Goal: Information Seeking & Learning: Check status

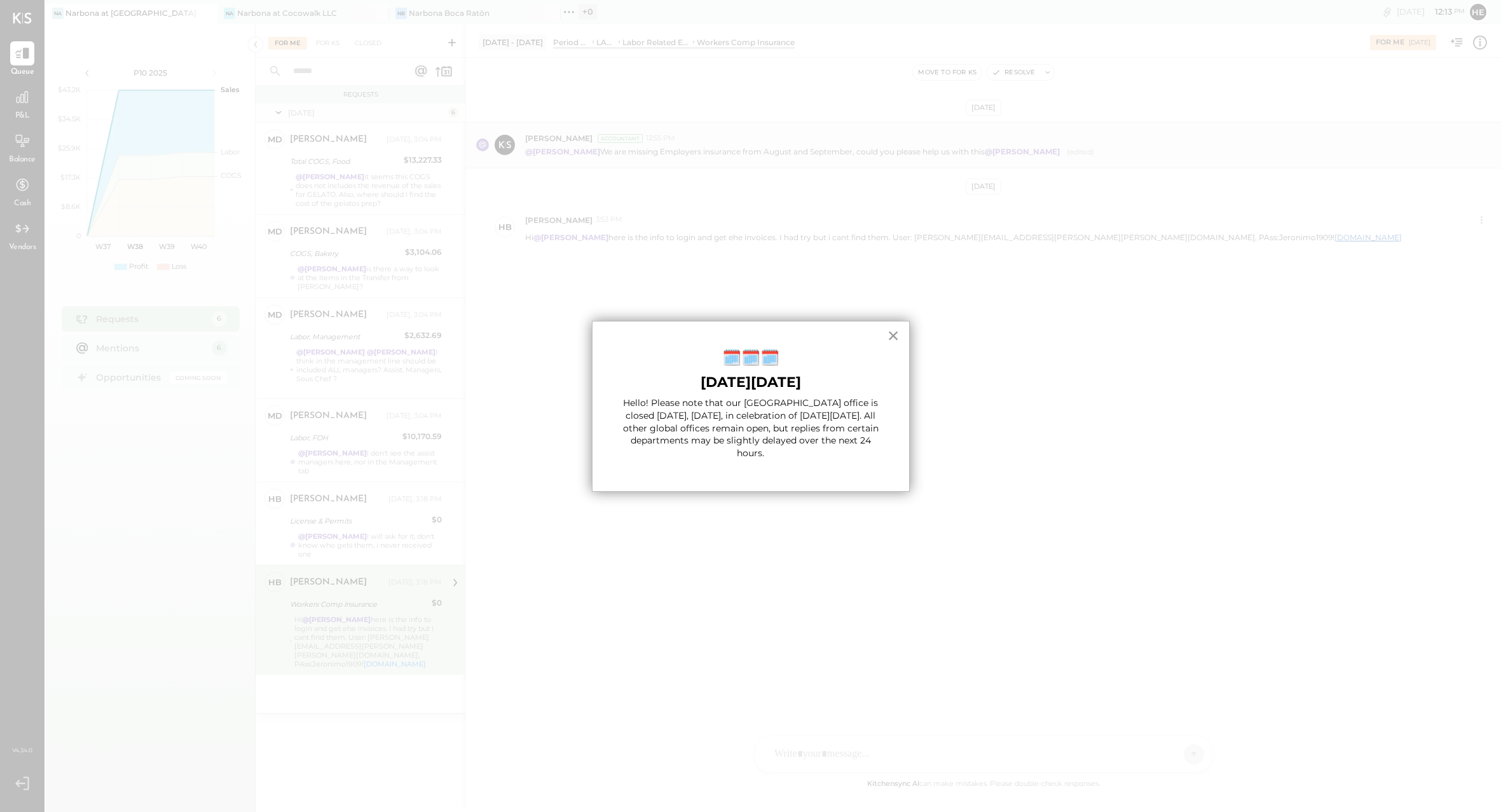
click at [897, 330] on button "×" at bounding box center [894, 336] width 12 height 20
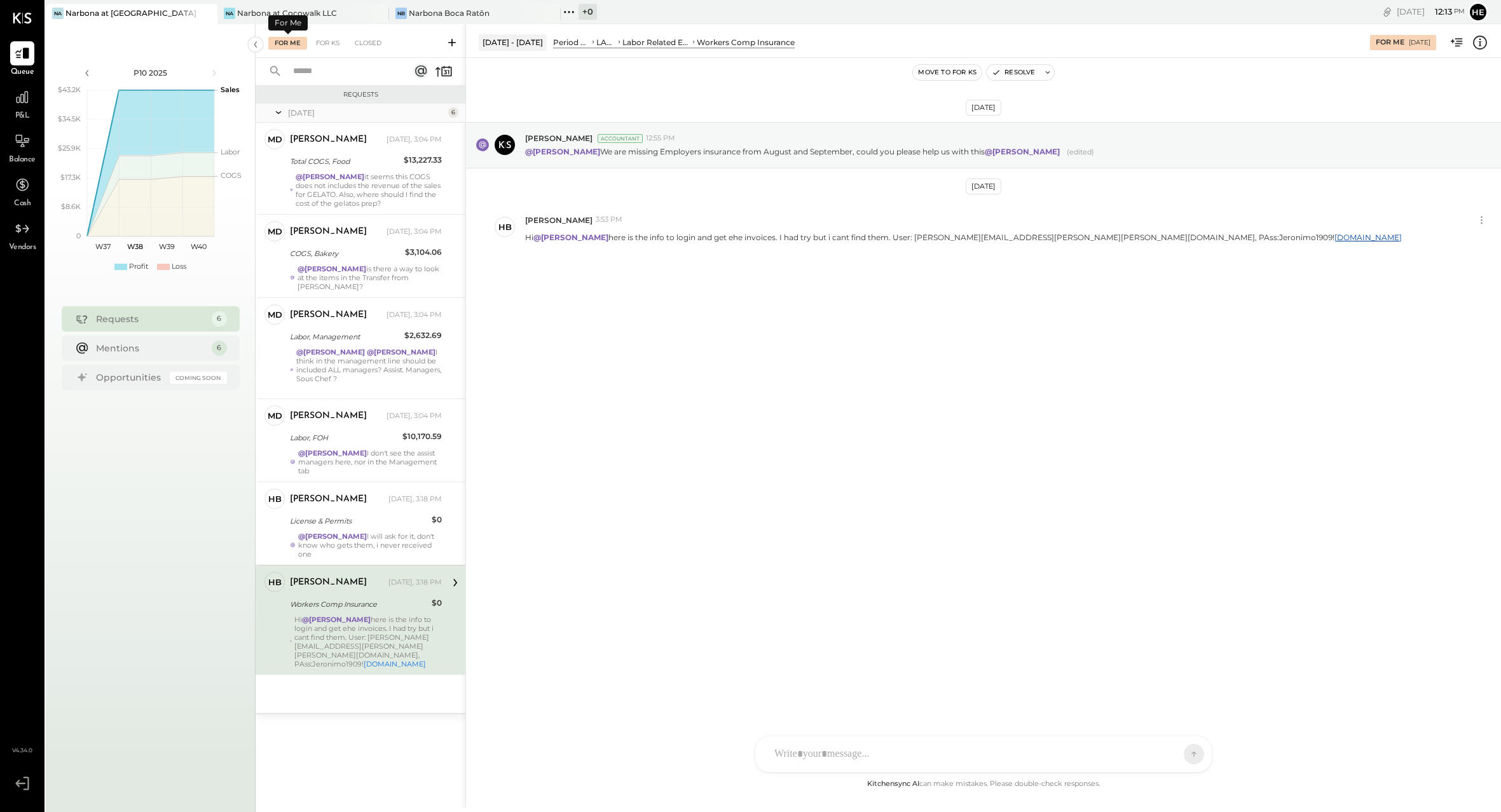
click at [282, 41] on div "For Me" at bounding box center [287, 43] width 39 height 12
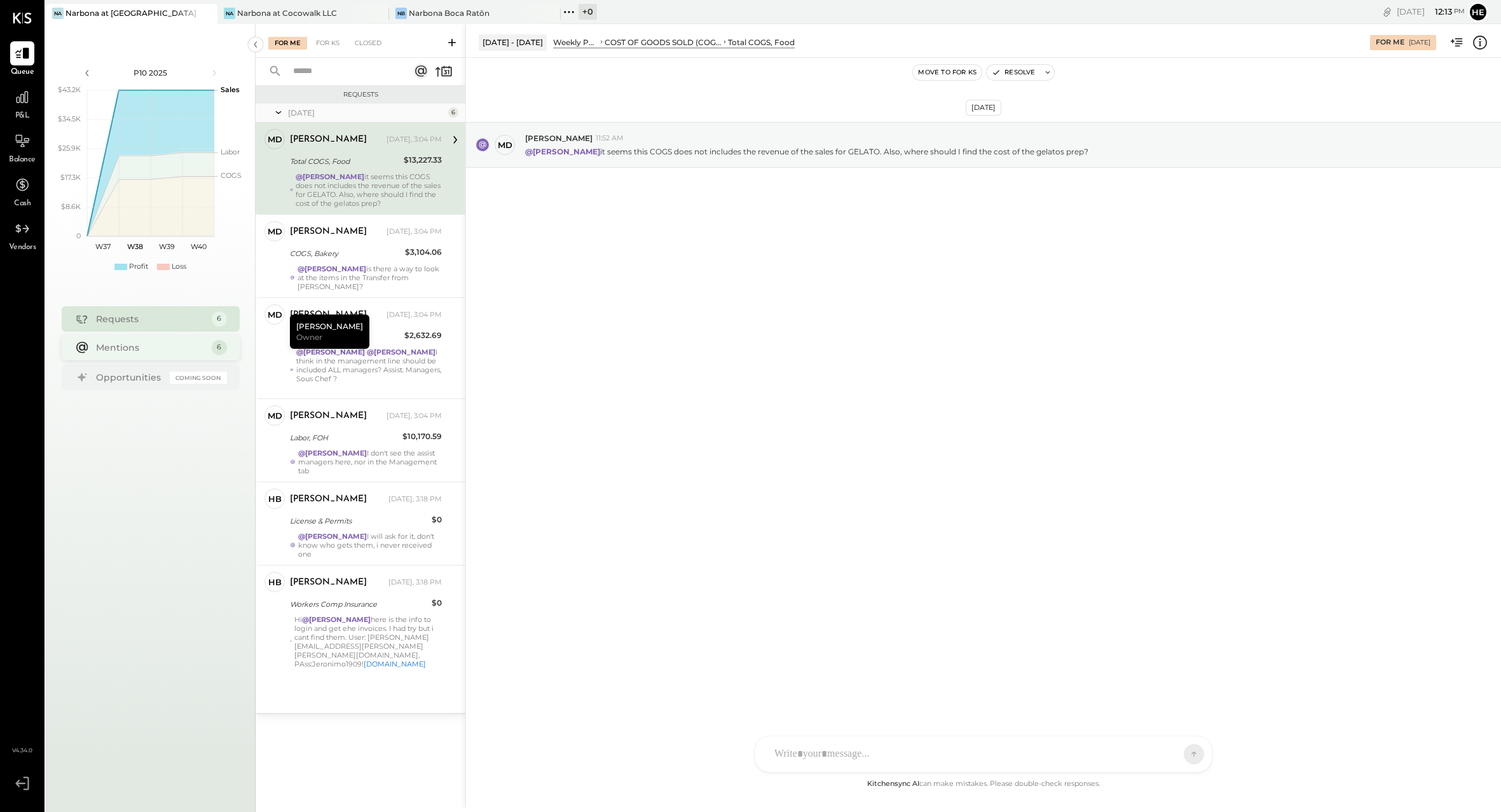
click at [166, 353] on div "Mentions" at bounding box center [151, 347] width 109 height 12
click at [171, 327] on div "Requests 6" at bounding box center [151, 318] width 178 height 25
click at [409, 7] on div "[PERSON_NAME] Boca Ratōn" at bounding box center [475, 14] width 172 height 20
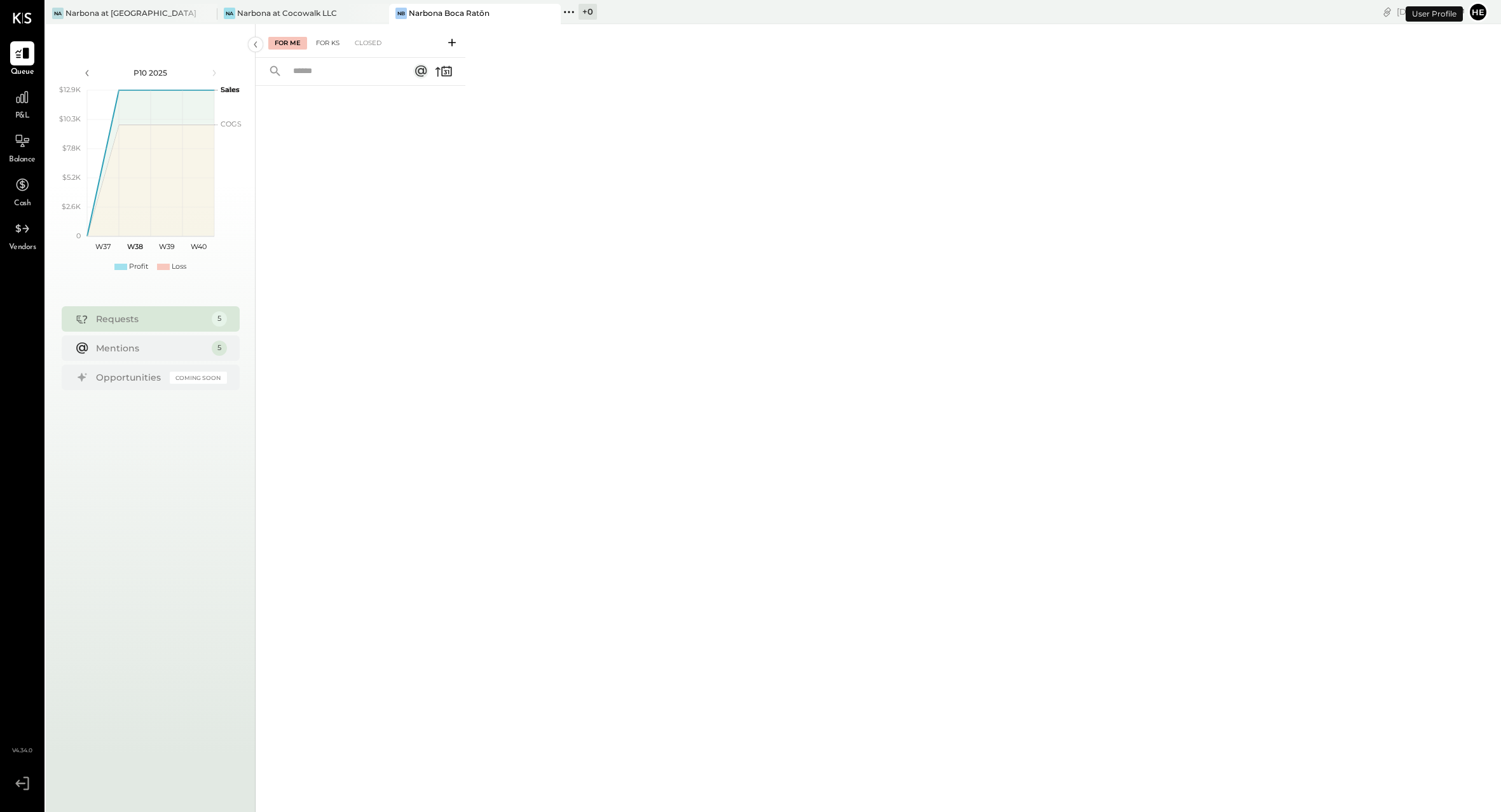
click at [327, 45] on div "For KS" at bounding box center [328, 43] width 36 height 12
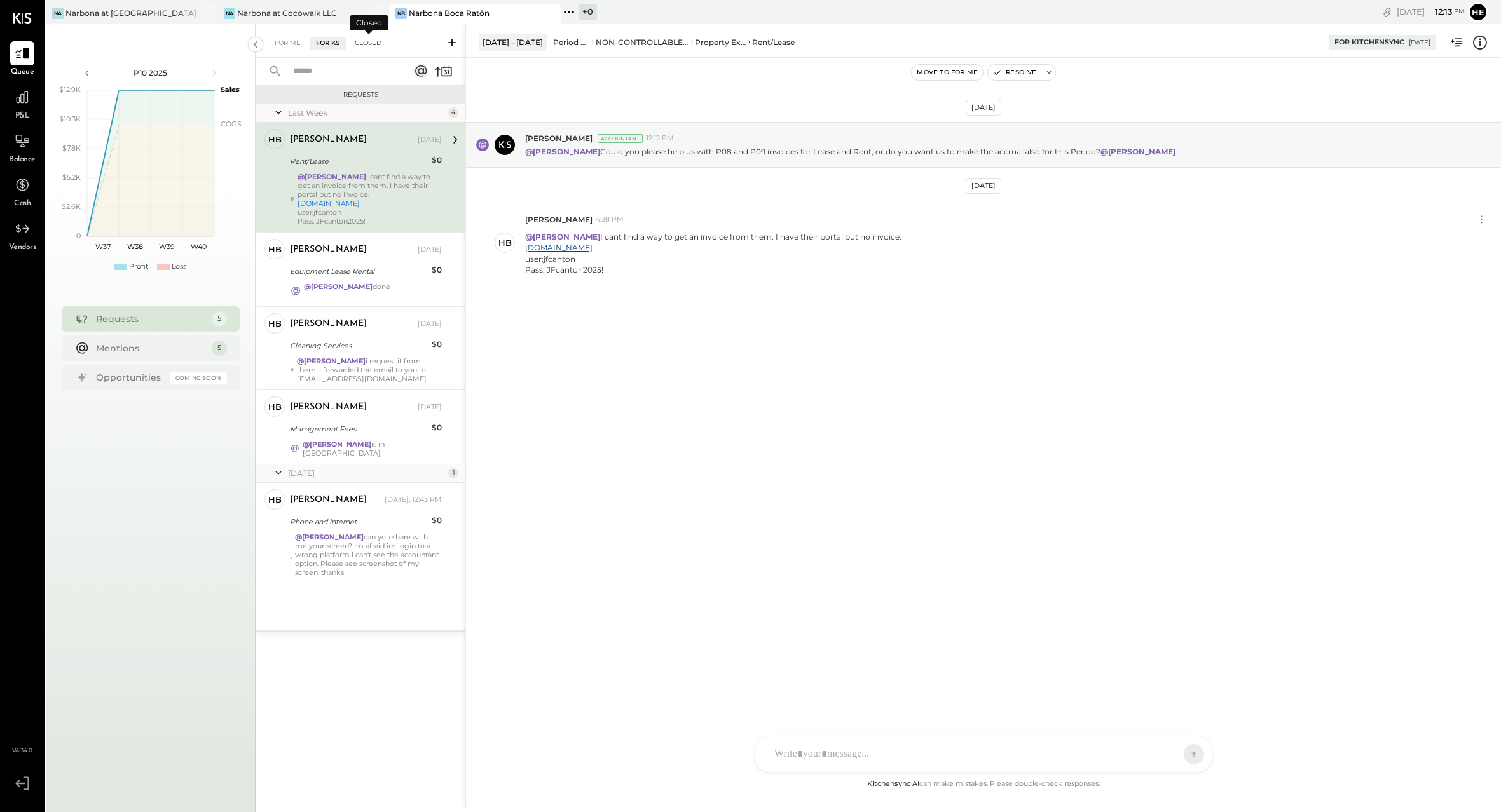
click at [364, 44] on div "Closed" at bounding box center [368, 43] width 39 height 12
